Goal: Task Accomplishment & Management: Use online tool/utility

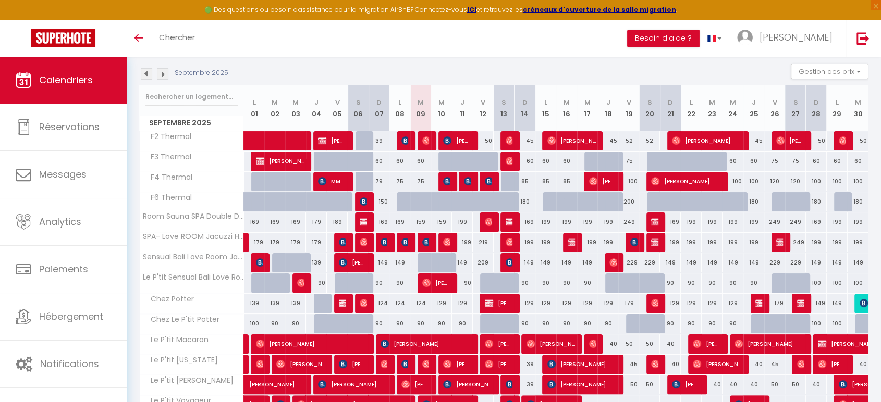
scroll to position [48, 0]
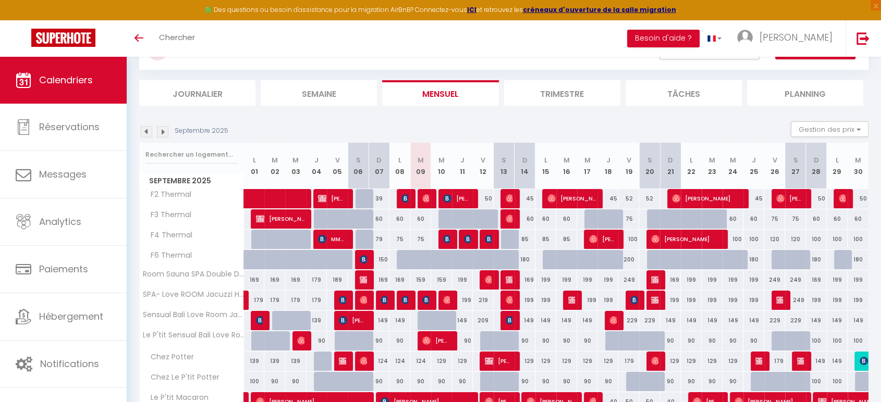
drag, startPoint x: 462, startPoint y: 279, endPoint x: 559, endPoint y: 200, distance: 124.8
click at [462, 279] on div "199" at bounding box center [462, 279] width 21 height 19
type input "199"
type input "Jeu 11 Septembre 2025"
type input "Ven 12 Septembre 2025"
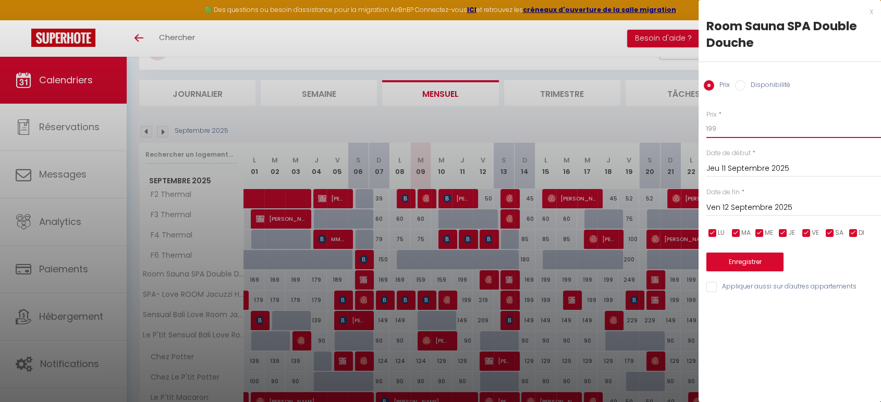
click at [764, 129] on input "199" at bounding box center [793, 128] width 175 height 19
type input "169"
click at [745, 257] on button "Enregistrer" at bounding box center [744, 262] width 77 height 19
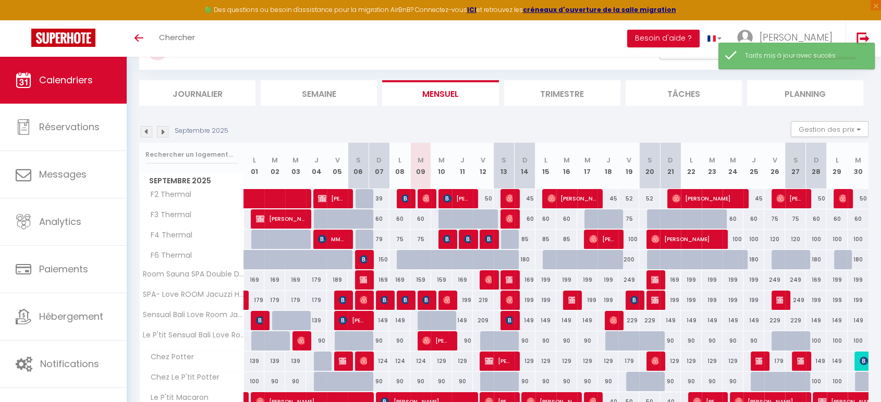
click at [468, 300] on div "199" at bounding box center [462, 300] width 21 height 19
type input "199"
type input "Jeu 11 Septembre 2025"
type input "Ven 12 Septembre 2025"
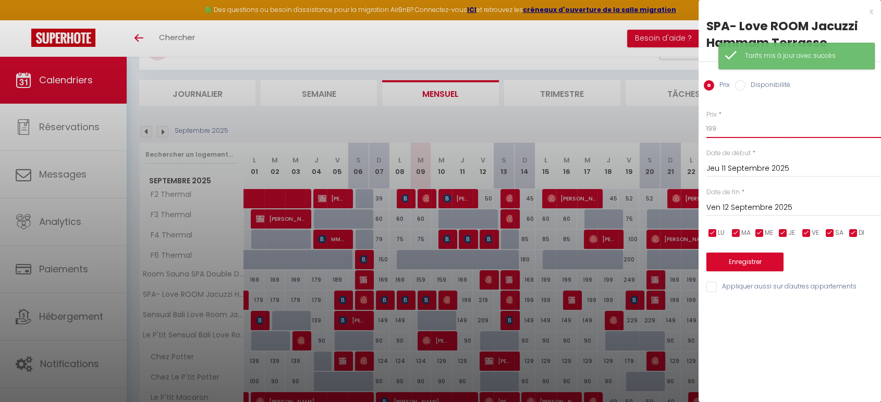
click at [750, 130] on input "199" at bounding box center [793, 128] width 175 height 19
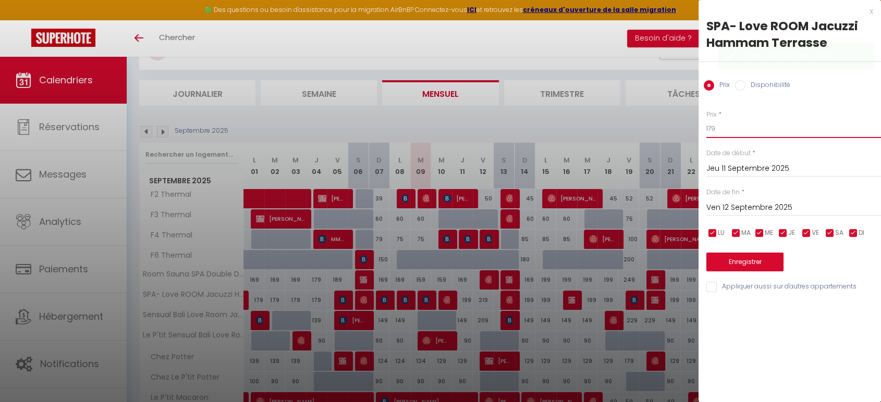
type input "179"
click at [736, 262] on button "Enregistrer" at bounding box center [744, 262] width 77 height 19
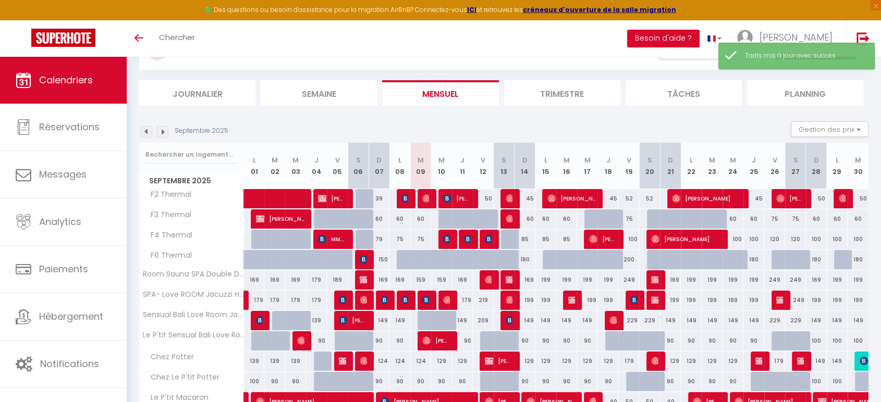
click at [530, 296] on div "199" at bounding box center [524, 300] width 21 height 19
type input "199"
type input "Dim 14 Septembre 2025"
type input "Lun 15 Septembre 2025"
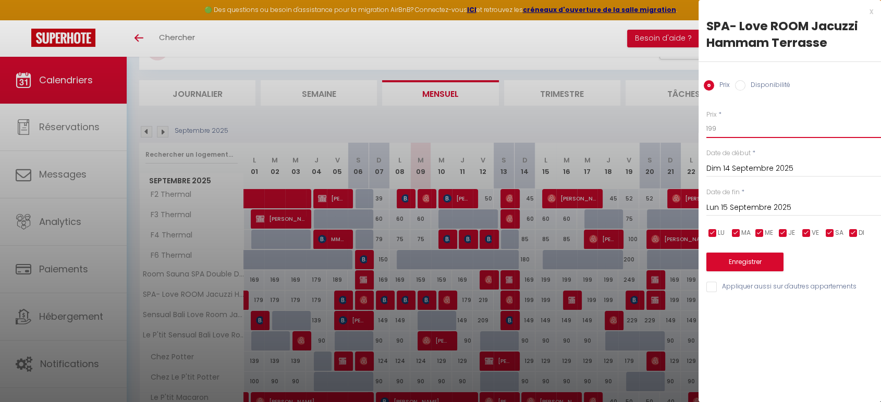
click at [733, 132] on input "199" at bounding box center [793, 128] width 175 height 19
type input "179"
click at [730, 261] on button "Enregistrer" at bounding box center [744, 262] width 77 height 19
